Goal: Task Accomplishment & Management: Manage account settings

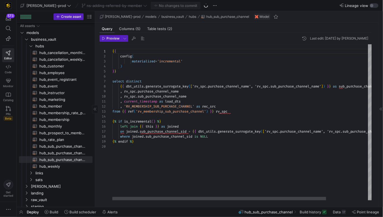
scroll to position [10, 0]
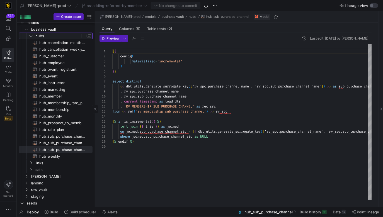
click at [44, 34] on span "hubs" at bounding box center [56, 36] width 43 height 6
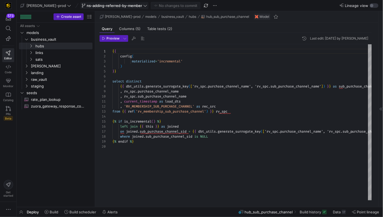
click at [122, 8] on span at bounding box center [115, 5] width 68 height 7
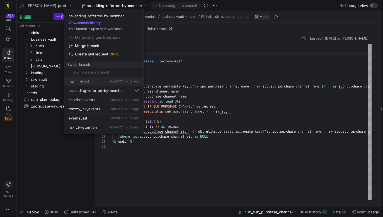
click at [115, 80] on span "about 22 hours ago" at bounding box center [124, 81] width 30 height 4
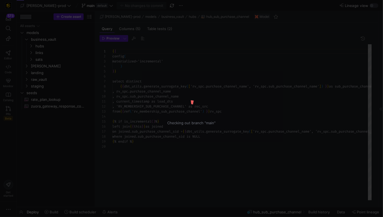
scroll to position [50, 0]
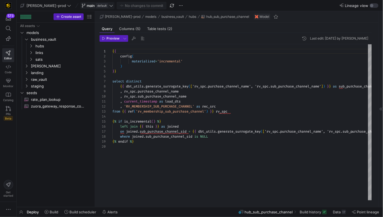
click at [96, 6] on span "default" at bounding box center [102, 5] width 12 height 4
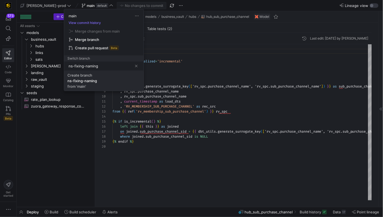
type input "ns-fixing-naming"
click at [118, 81] on span "Create branch ns-fixing-naming from 'main'" at bounding box center [103, 81] width 73 height 16
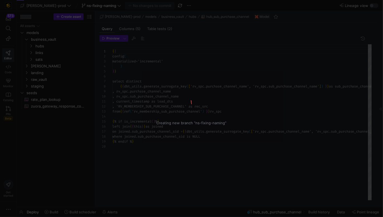
scroll to position [50, 0]
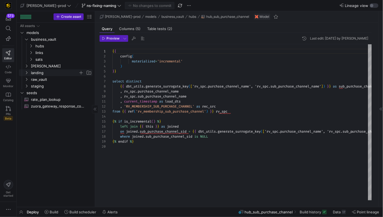
click at [47, 72] on span "landing" at bounding box center [54, 73] width 47 height 6
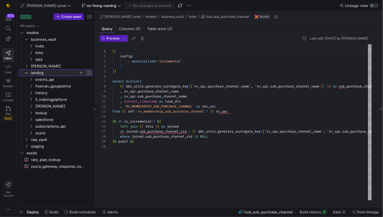
click at [47, 72] on span "landing" at bounding box center [54, 73] width 47 height 6
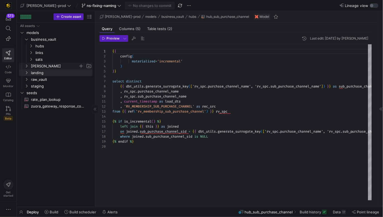
click at [47, 67] on span "[PERSON_NAME]" at bounding box center [54, 66] width 47 height 6
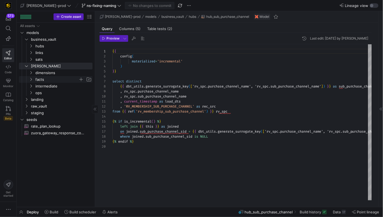
click at [45, 80] on span "facts" at bounding box center [56, 79] width 43 height 6
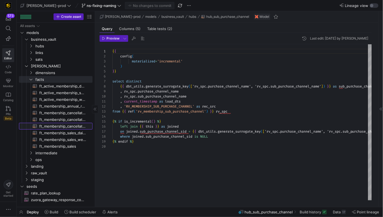
click at [67, 127] on span "ft_membership_cancellations​​​​​​​​​​" at bounding box center [62, 126] width 47 height 6
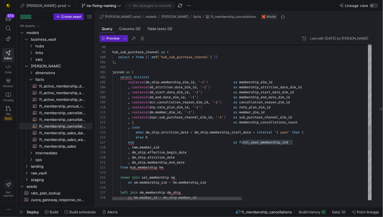
click at [312, 132] on div "left join dm_membership dm_ship on sm . membership_sid = hm . membership_sid in…" at bounding box center [369, 28] width 514 height 951
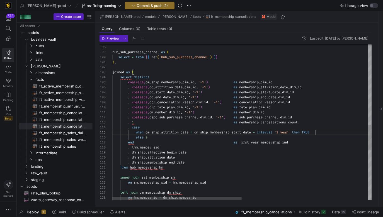
scroll to position [20, 202]
click at [164, 140] on div "left join dm_membership dm_ship on sm . membership_sid = hm . membership_sid in…" at bounding box center [369, 28] width 514 height 951
click at [161, 137] on div "left join dm_membership dm_ship on sm . membership_sid = hm . membership_sid in…" at bounding box center [369, 28] width 514 height 951
type textarea ", coalesce(dm.member_dim_id, '-1') as member_dim_id , coalesce(dspc.sub_purchas…"
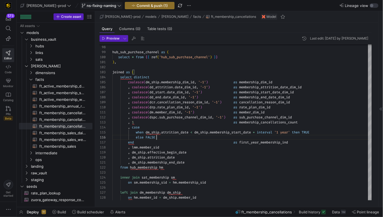
click at [99, 5] on span "ns-fixing-naming" at bounding box center [102, 5] width 30 height 4
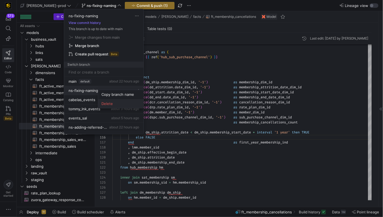
click at [118, 102] on span "Delete" at bounding box center [120, 103] width 39 height 4
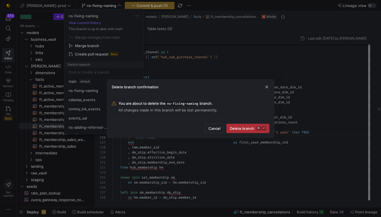
click at [248, 130] on span "Delete branch ⌘ ⏎" at bounding box center [248, 128] width 36 height 4
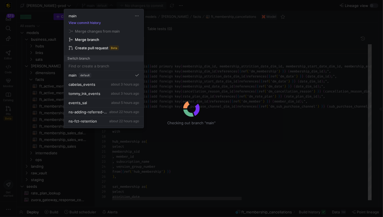
scroll to position [25, 0]
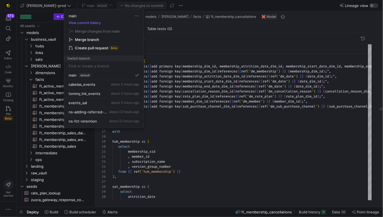
click at [245, 50] on div at bounding box center [191, 108] width 383 height 217
